Goal: Find specific page/section

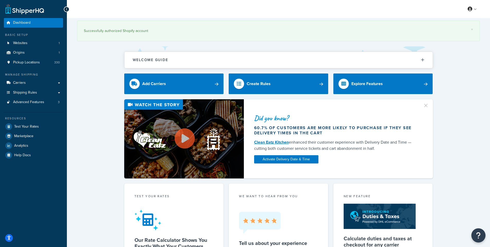
click at [477, 235] on icon "Open Resource Center" at bounding box center [478, 234] width 5 height 7
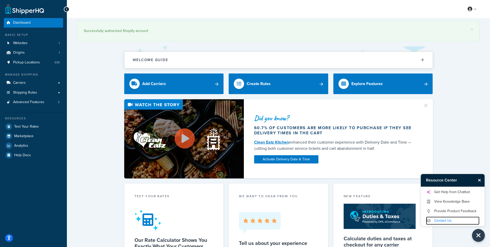
click at [447, 220] on link "Contact Us" at bounding box center [453, 220] width 54 height 8
click at [28, 63] on span "Pickup Locations" at bounding box center [26, 62] width 27 height 4
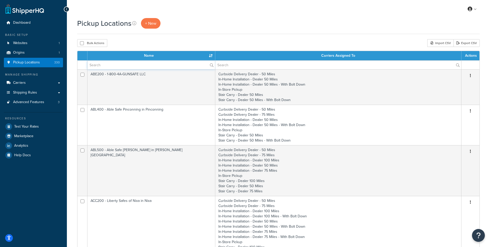
click at [116, 65] on input "text" at bounding box center [152, 64] width 128 height 9
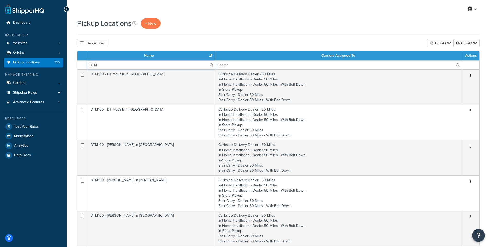
type input "DTM"
